Goal: Task Accomplishment & Management: Manage account settings

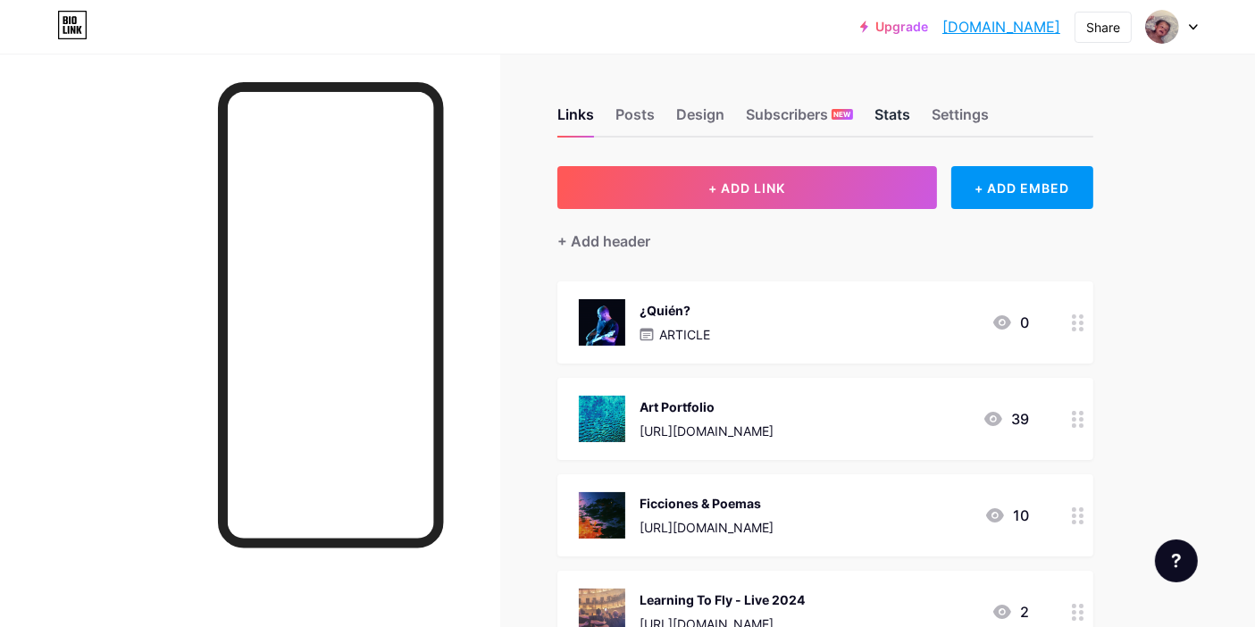
click at [904, 114] on div "Stats" at bounding box center [892, 120] width 36 height 32
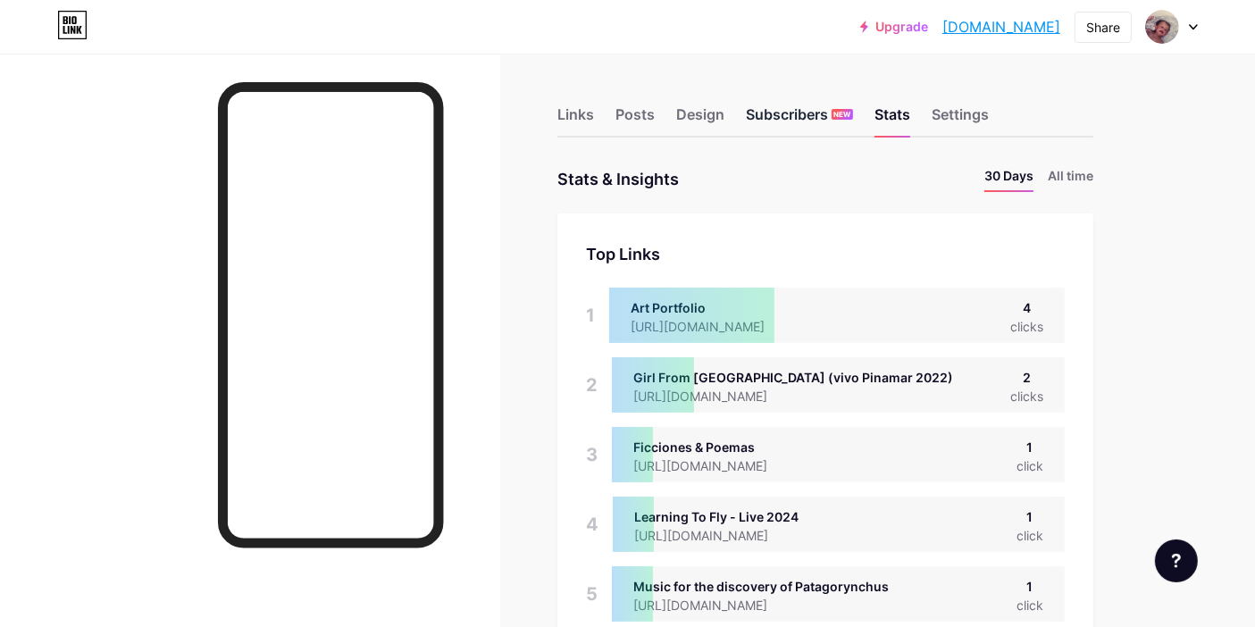
click at [805, 111] on div "Subscribers NEW" at bounding box center [799, 120] width 107 height 32
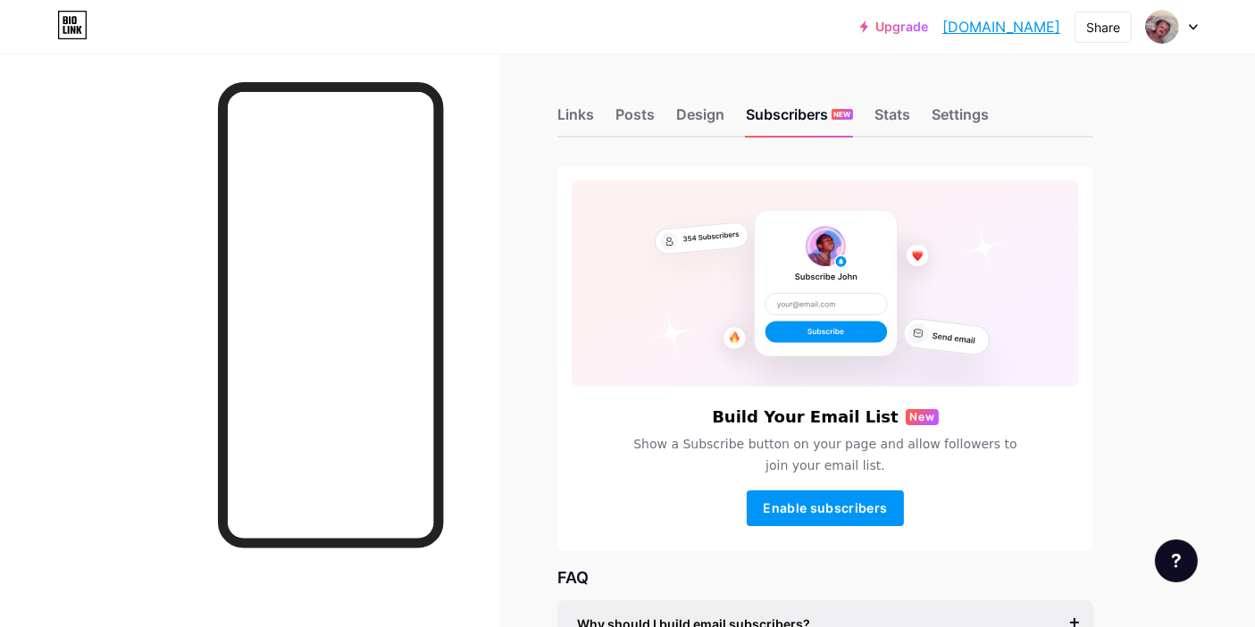
click at [860, 27] on icon at bounding box center [864, 27] width 8 height 12
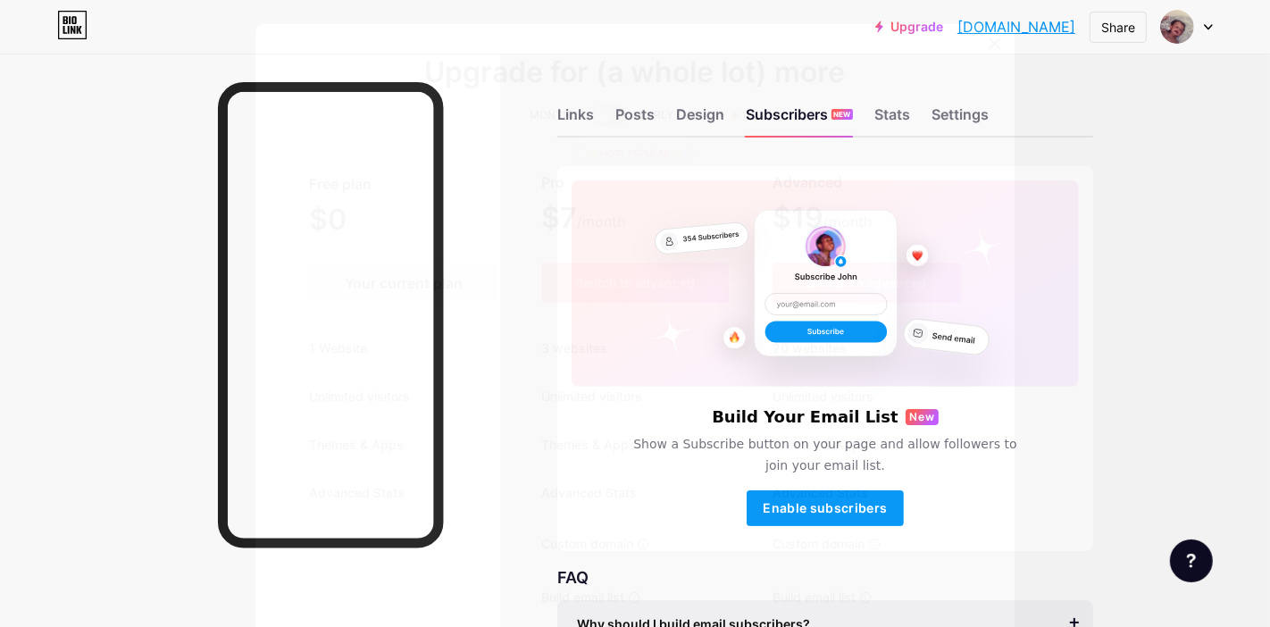
click at [595, 111] on span at bounding box center [609, 114] width 36 height 21
click at [591, 120] on input "checkbox" at bounding box center [591, 120] width 0 height 0
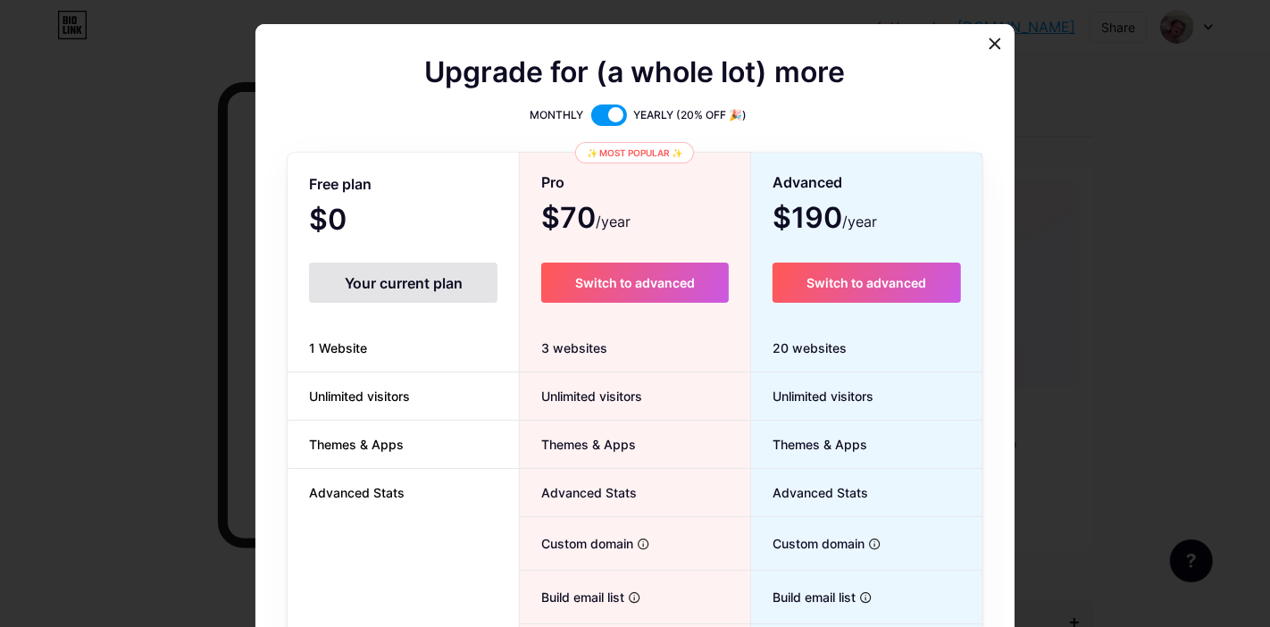
click at [595, 111] on span at bounding box center [609, 114] width 36 height 21
click at [591, 120] on input "checkbox" at bounding box center [591, 120] width 0 height 0
click at [169, 346] on div at bounding box center [635, 313] width 1270 height 627
